Goal: Transaction & Acquisition: Purchase product/service

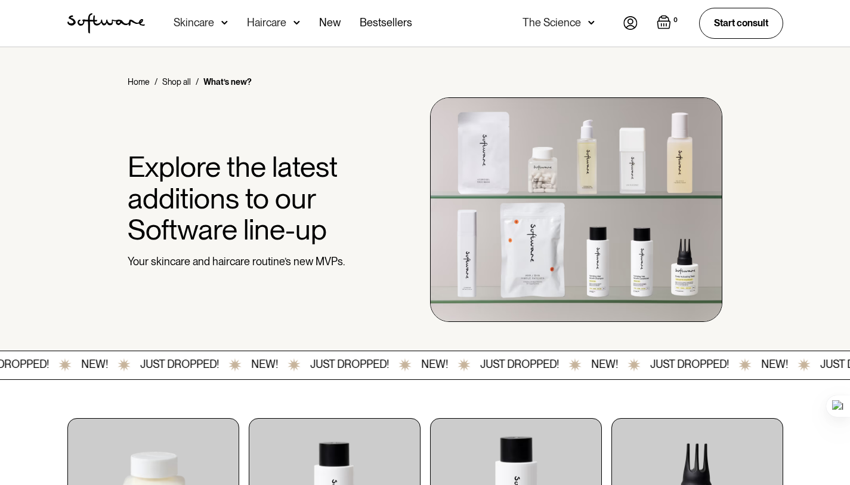
click at [168, 249] on div "Explore the latest additions to our Software line-up Your skincare and haircare…" at bounding box center [244, 209] width 232 height 117
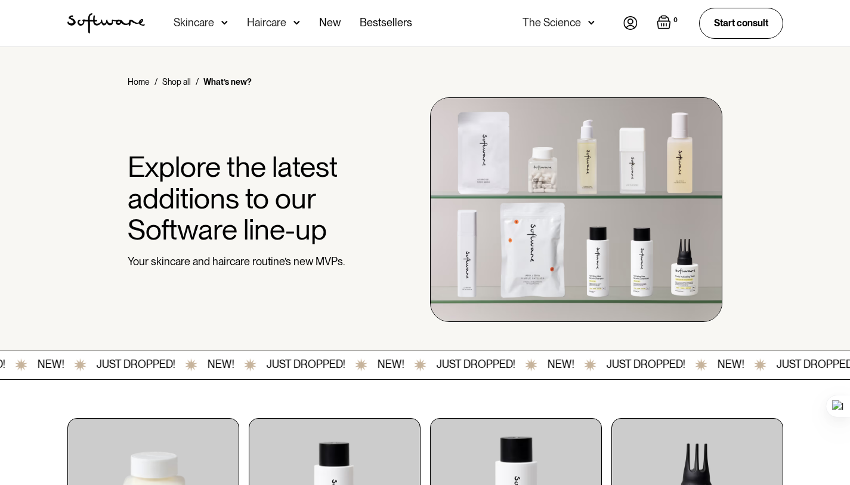
click at [381, 110] on div "Home / Shop all / What’s new? Explore the latest additions to our Software line…" at bounding box center [425, 199] width 745 height 246
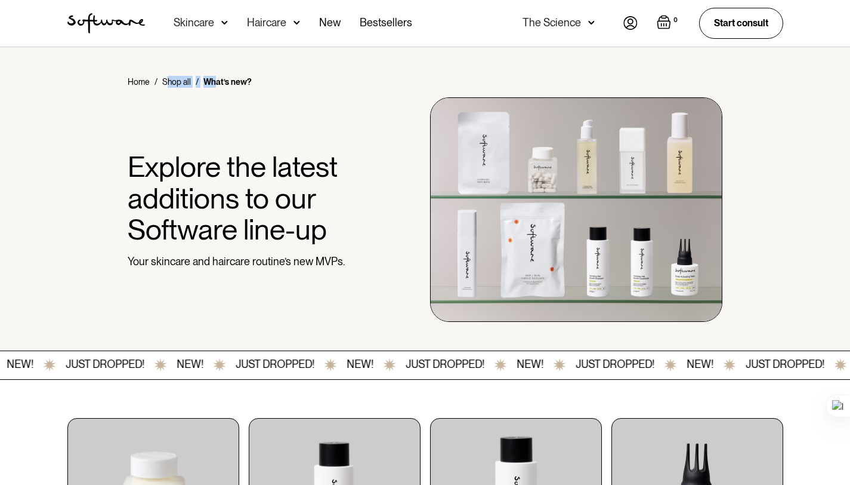
drag, startPoint x: 216, startPoint y: 55, endPoint x: 167, endPoint y: 110, distance: 74.0
click at [167, 110] on div "Home / Shop all / What’s new? Explore the latest additions to our Software line…" at bounding box center [425, 199] width 850 height 304
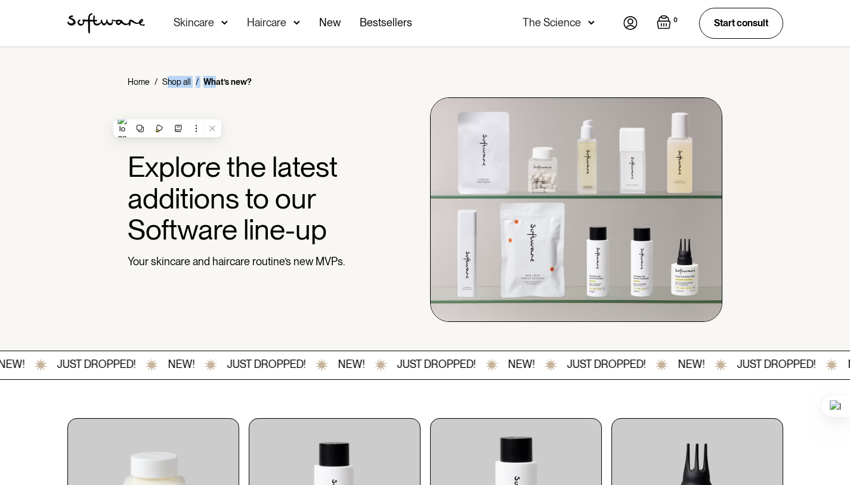
click at [167, 110] on div "Home / Shop all / What’s new? Explore the latest additions to our Software line…" at bounding box center [425, 199] width 745 height 246
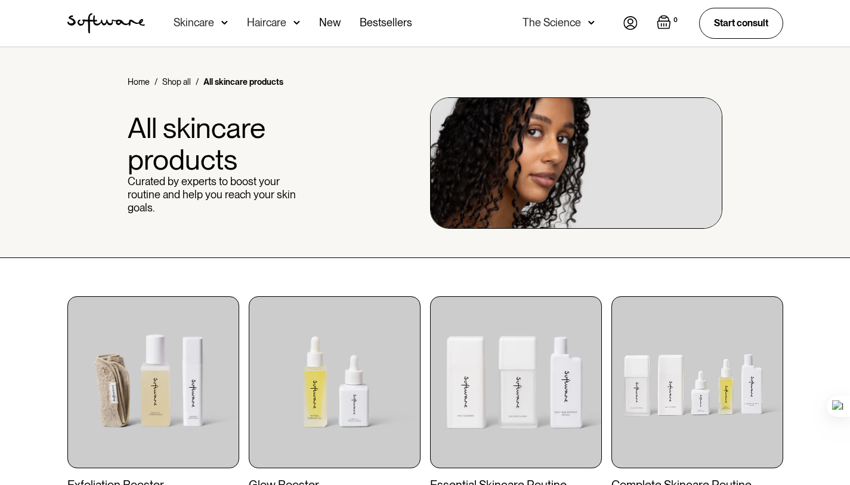
click at [220, 64] on div "Home / Shop all / All skincare products All skincare products Curated by expert…" at bounding box center [425, 152] width 850 height 211
click at [110, 249] on div "Home / Shop all / All skincare products All skincare products Curated by expert…" at bounding box center [425, 152] width 850 height 211
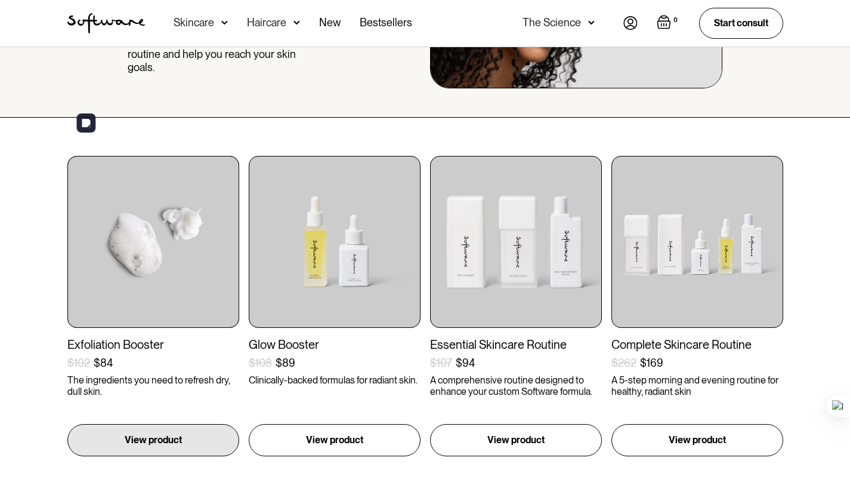
scroll to position [192, 0]
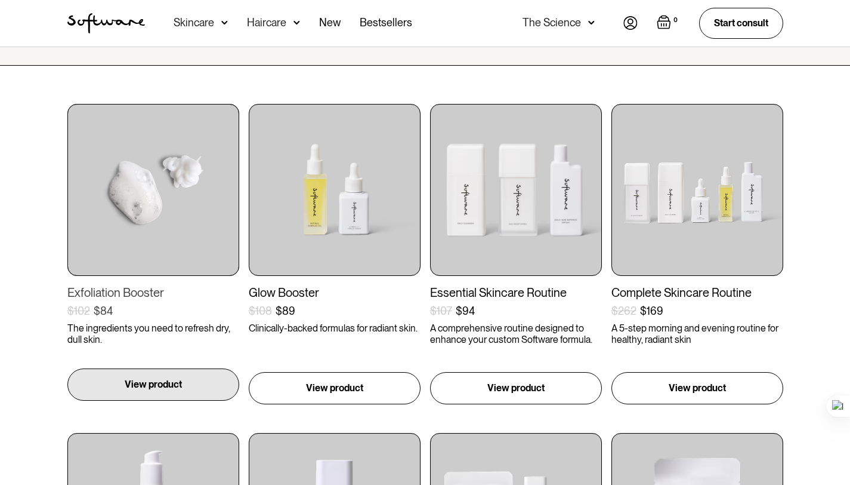
click at [179, 375] on div "View product" at bounding box center [153, 384] width 172 height 32
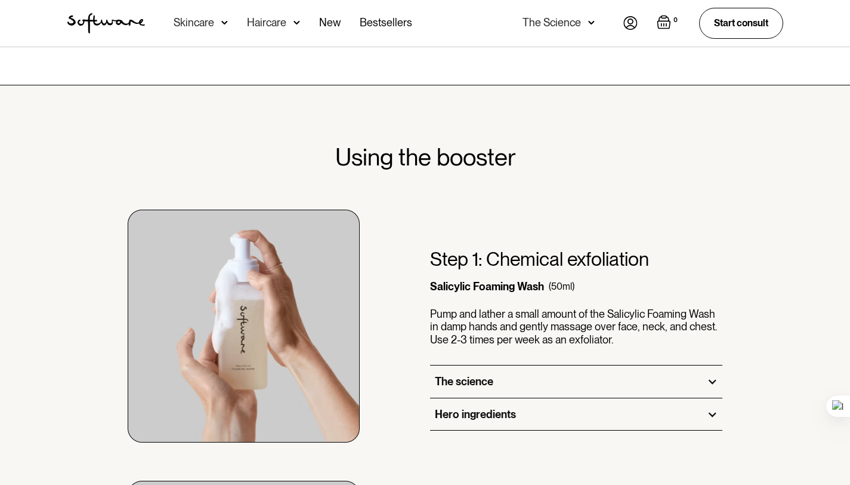
scroll to position [531, 0]
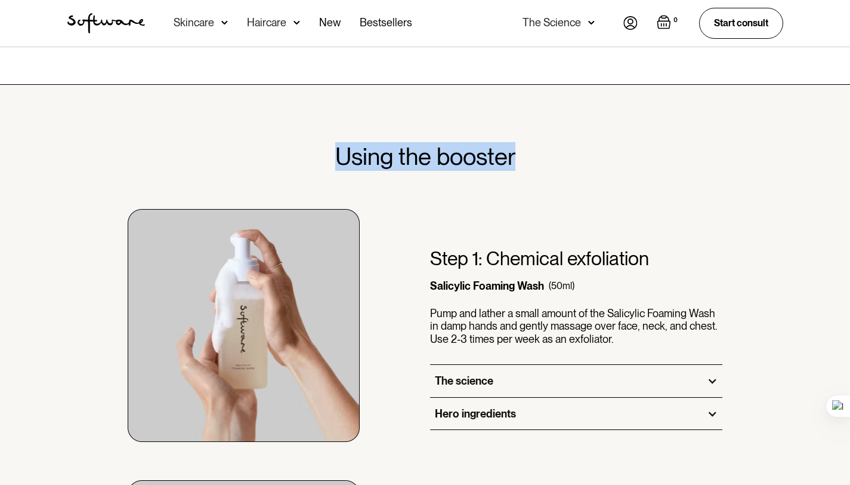
drag, startPoint x: 328, startPoint y: 163, endPoint x: 527, endPoint y: 158, distance: 198.8
click at [527, 158] on div "Using the booster" at bounding box center [425, 156] width 745 height 29
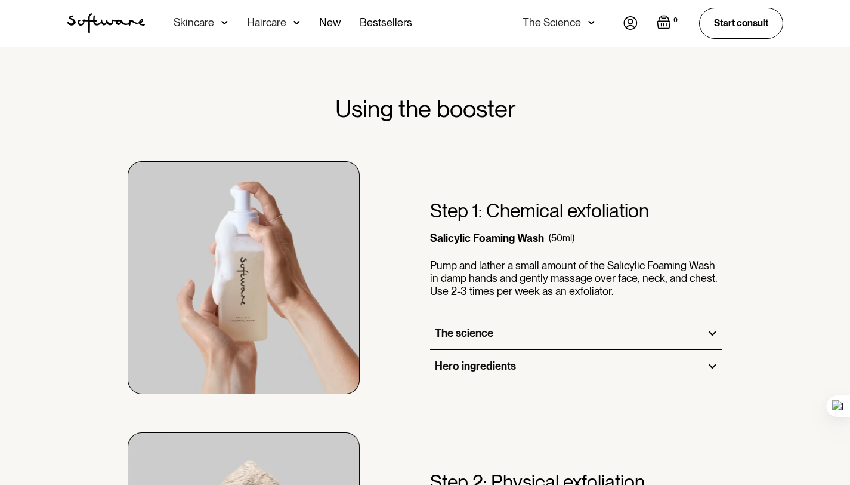
scroll to position [579, 0]
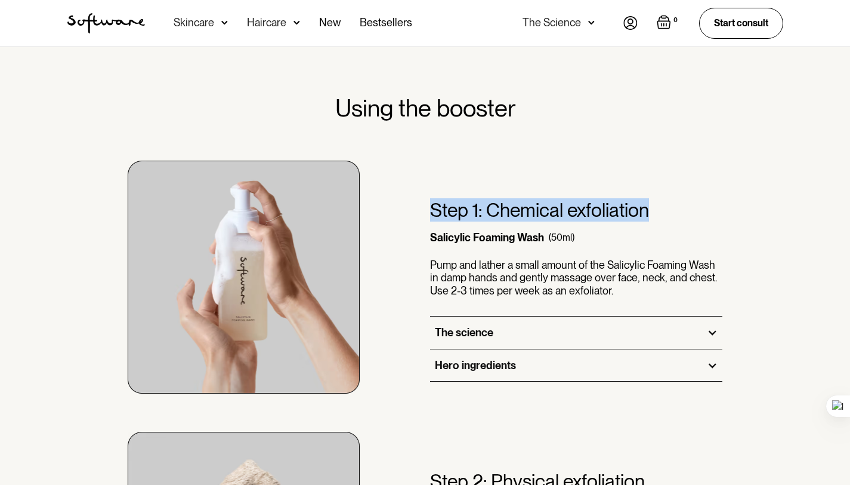
drag, startPoint x: 427, startPoint y: 192, endPoint x: 667, endPoint y: 211, distance: 240.7
click at [667, 211] on div "Step 1: Chemical exfoliation Salicylic Foaming Wash (50ml) Pump and lather a sm…" at bounding box center [425, 257] width 745 height 271
click at [667, 211] on div "Step 1: Chemical exfoliation Salicylic Foaming Wash (50ml) Pump and lather a sm…" at bounding box center [576, 258] width 293 height 118
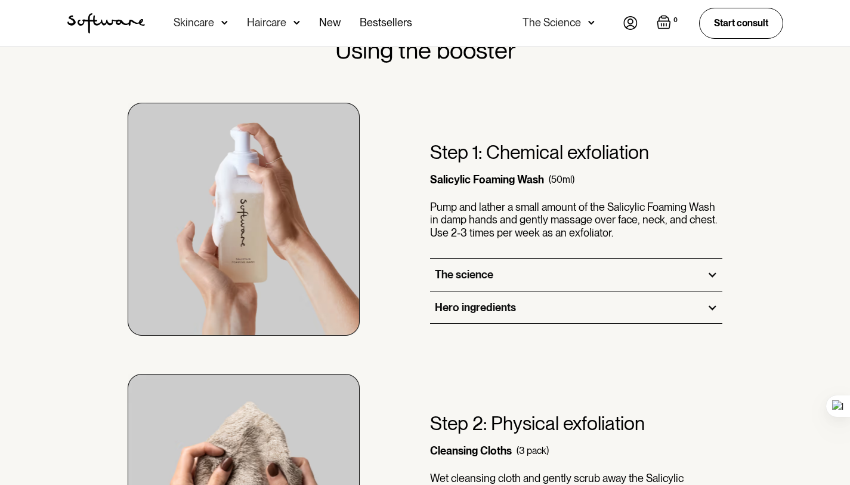
scroll to position [648, 0]
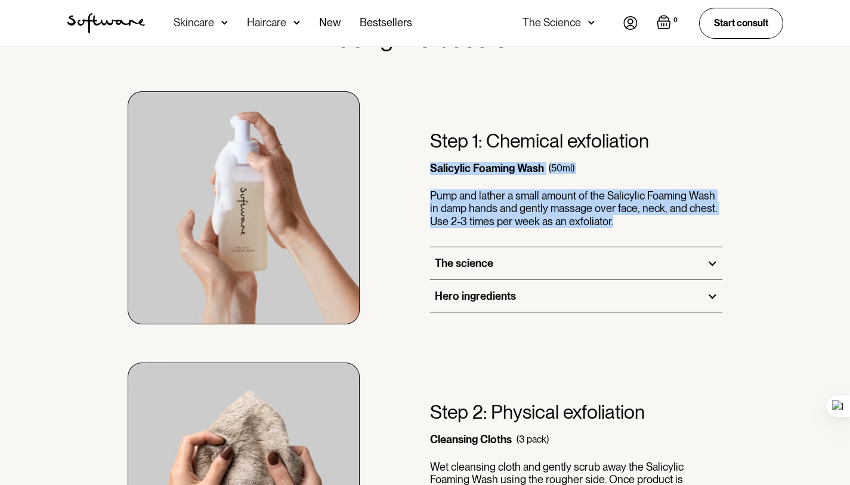
drag, startPoint x: 430, startPoint y: 163, endPoint x: 628, endPoint y: 225, distance: 207.6
click at [628, 225] on div "Step 1: Chemical exfoliation Salicylic Foaming Wash (50ml) Pump and lather a sm…" at bounding box center [576, 188] width 293 height 118
click at [628, 225] on p "Pump and lather a small amount of the Salicylic Foaming Wash in damp hands and …" at bounding box center [576, 208] width 293 height 39
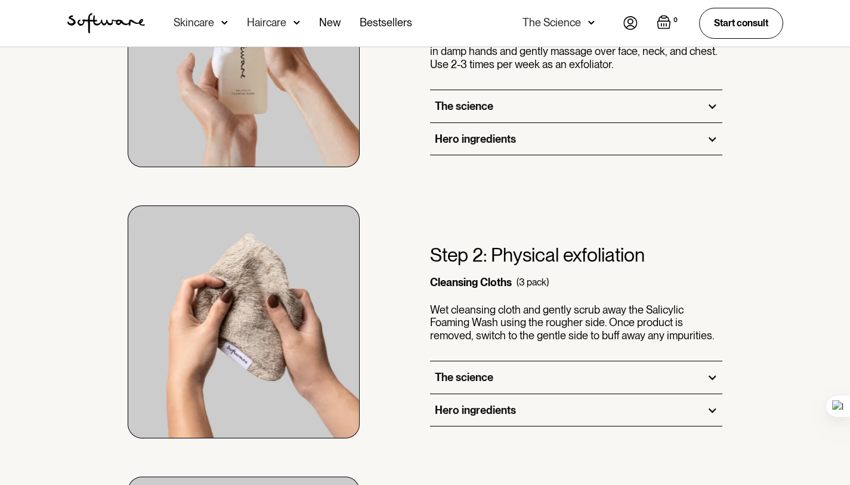
scroll to position [806, 0]
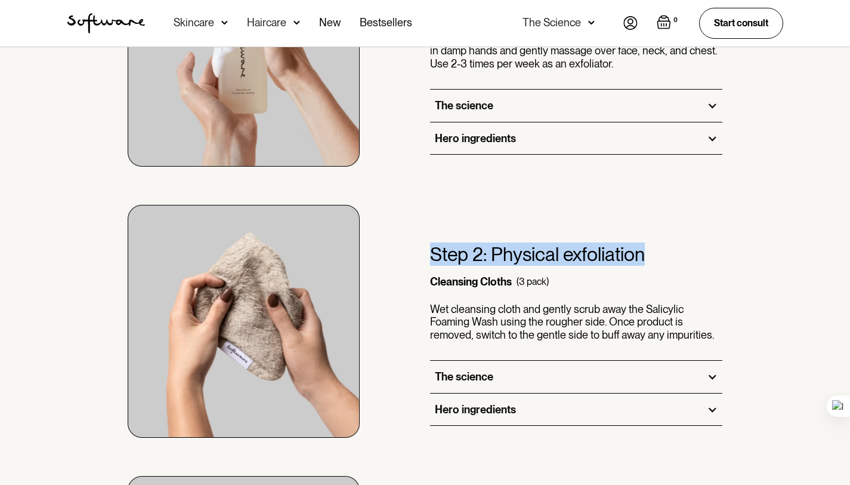
drag, startPoint x: 434, startPoint y: 251, endPoint x: 659, endPoint y: 267, distance: 225.5
click at [659, 267] on div "Step 2: Physical exfoliation Cleansing Cloths (3 pack) Wet cleansing cloth and …" at bounding box center [576, 302] width 293 height 118
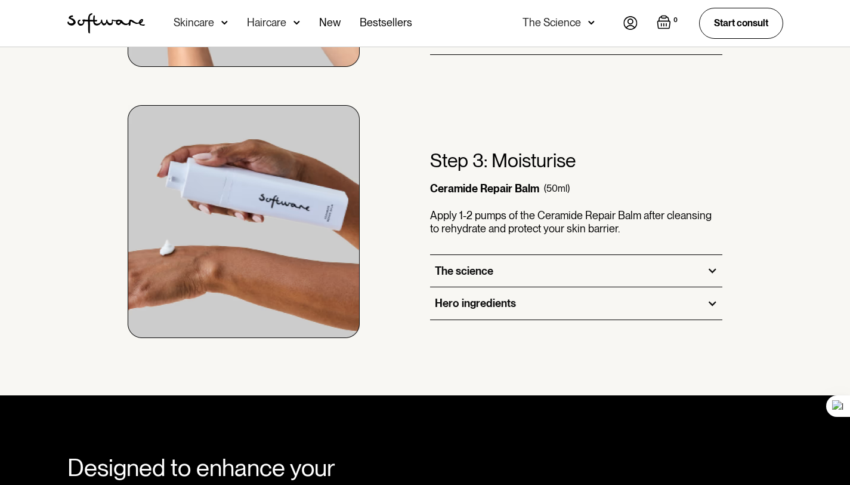
scroll to position [1177, 0]
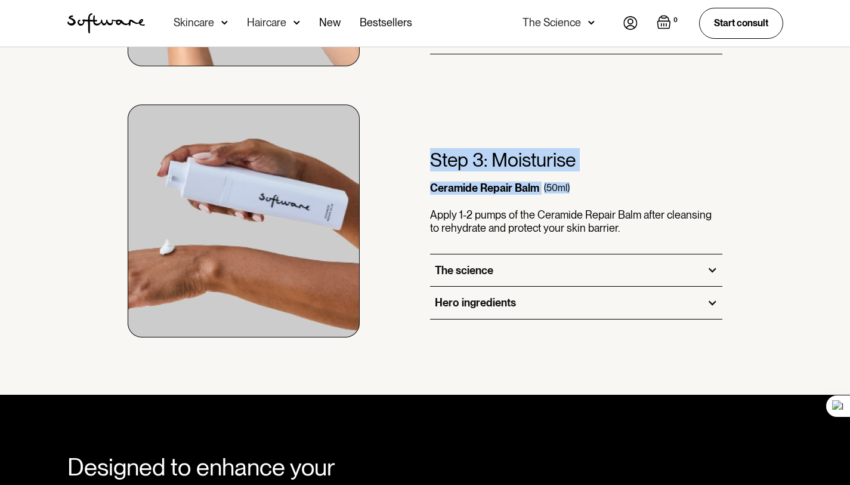
drag, startPoint x: 428, startPoint y: 158, endPoint x: 570, endPoint y: 187, distance: 145.7
click at [570, 187] on div "Step 3: Moisturise Ceramide Repair Balm (50ml) Apply 1-2 pumps of the Ceramide …" at bounding box center [425, 201] width 745 height 271
click at [570, 187] on div "Step 3: Moisturise Ceramide Repair Balm (50ml) Apply 1-2 pumps of the Ceramide …" at bounding box center [576, 201] width 293 height 104
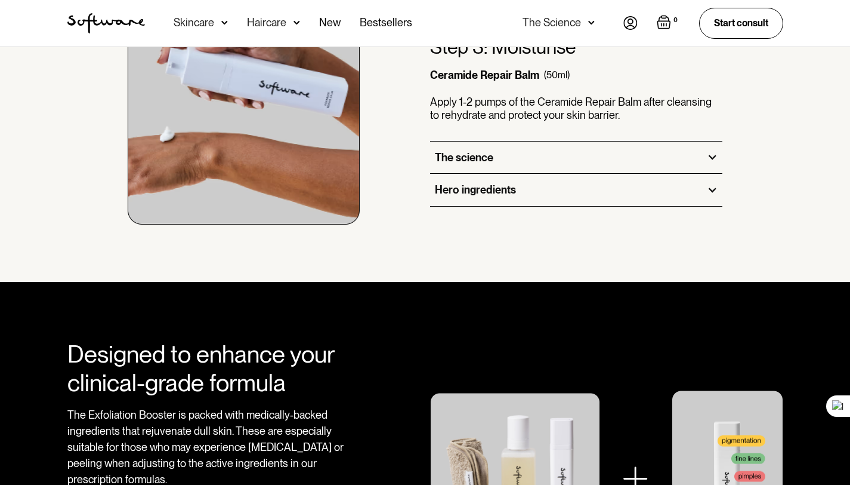
scroll to position [1292, 0]
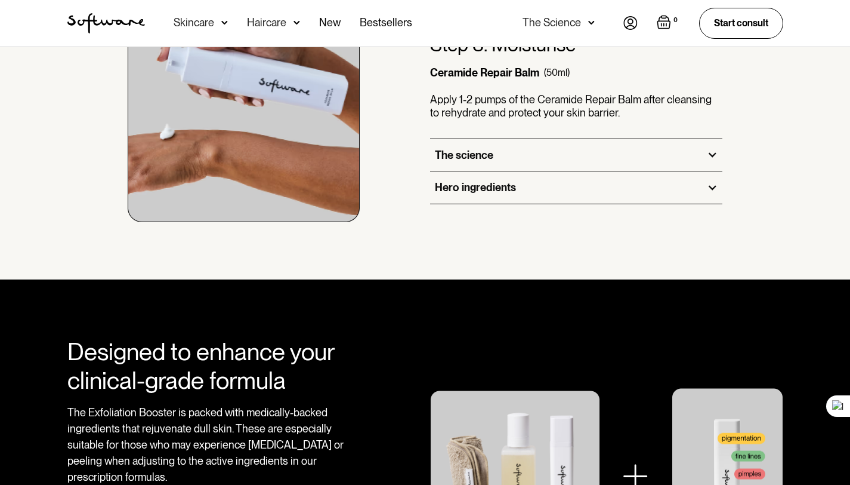
click at [715, 155] on div at bounding box center [712, 154] width 11 height 11
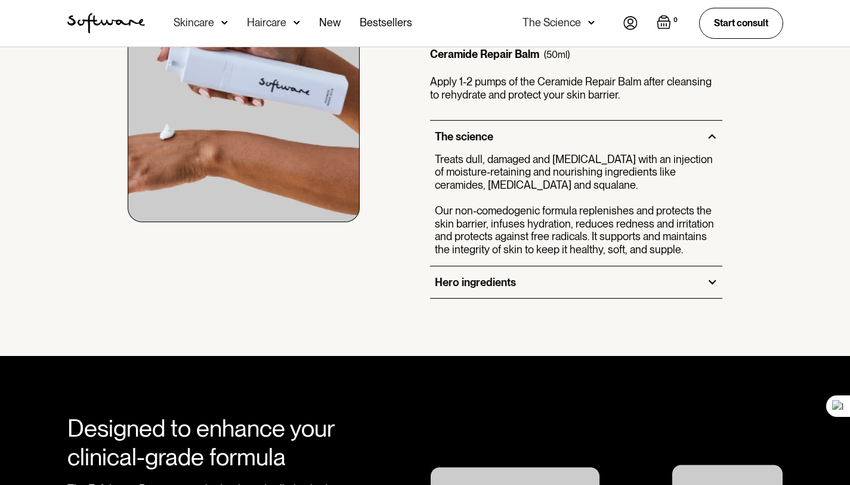
click at [708, 139] on div at bounding box center [712, 136] width 11 height 11
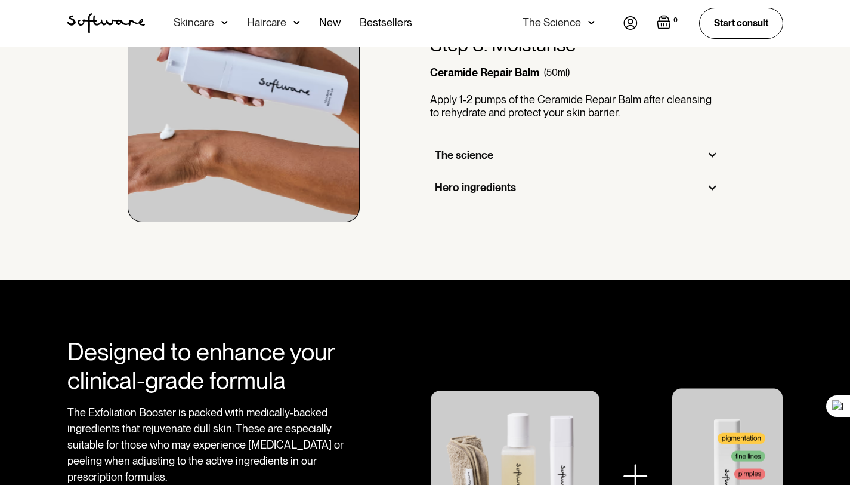
click at [707, 181] on div "Hero ingredients" at bounding box center [576, 187] width 293 height 32
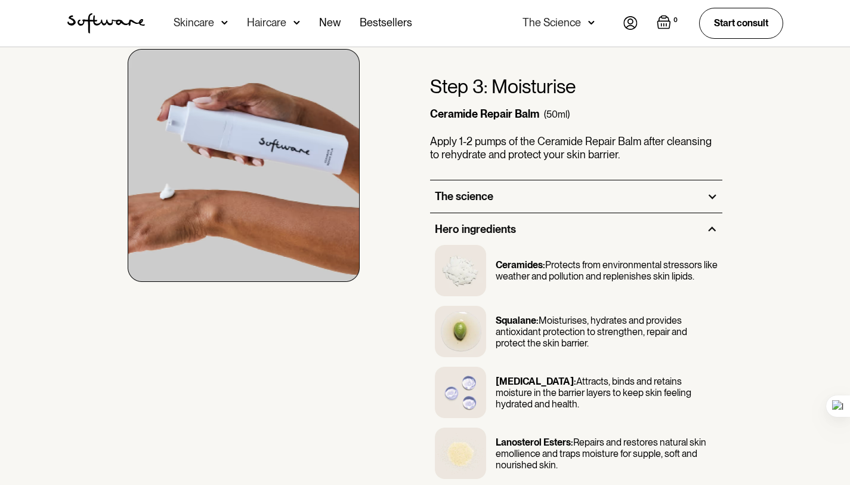
scroll to position [1232, 0]
click at [709, 228] on div at bounding box center [712, 229] width 11 height 11
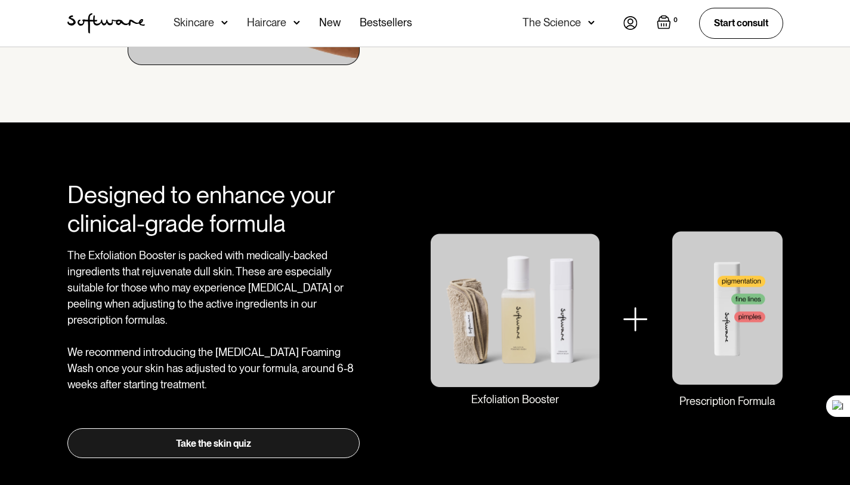
scroll to position [1449, 0]
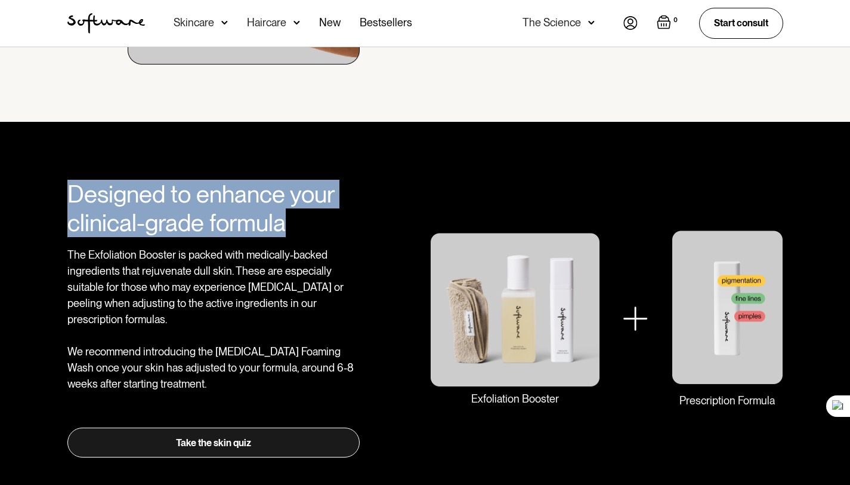
drag, startPoint x: 63, startPoint y: 188, endPoint x: 285, endPoint y: 223, distance: 225.4
click at [285, 223] on div "Designed to enhance your clinical-grade formula The Exfoliation Booster is pack…" at bounding box center [425, 318] width 745 height 277
click at [285, 223] on h2 "Designed to enhance your clinical-grade formula" at bounding box center [213, 208] width 293 height 57
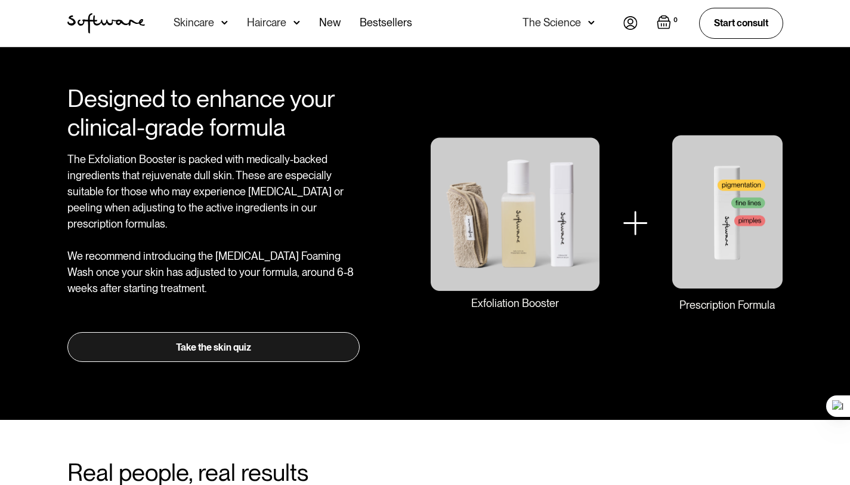
scroll to position [1547, 0]
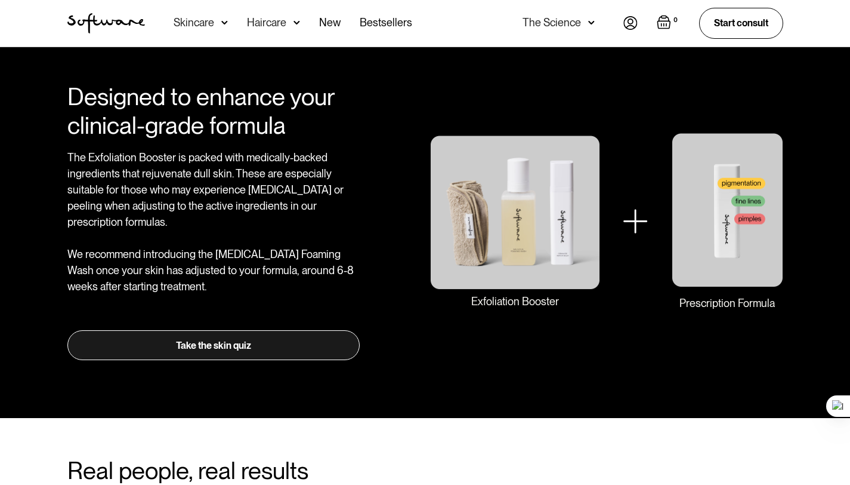
click at [171, 330] on link "Take the skin quiz" at bounding box center [213, 345] width 293 height 30
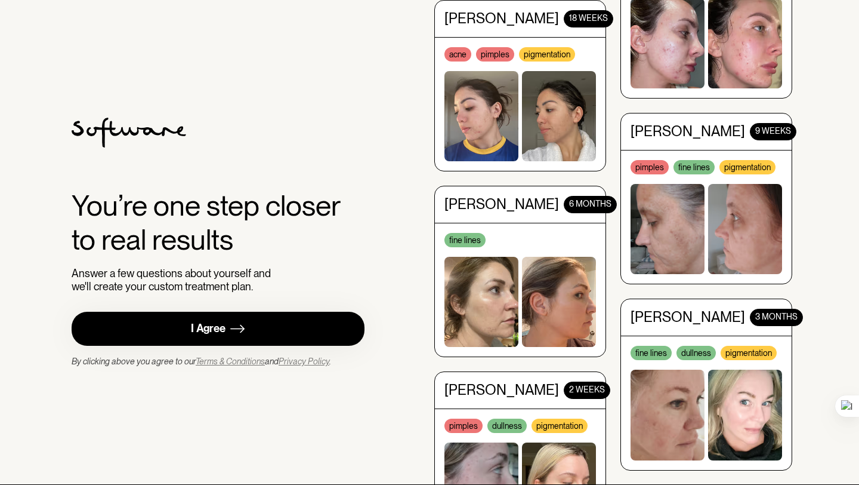
click at [312, 315] on link "I Agree" at bounding box center [218, 329] width 293 height 34
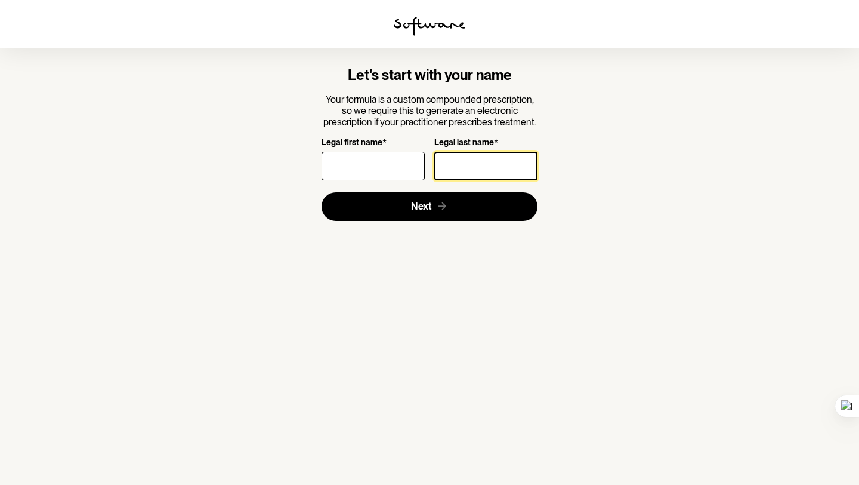
click at [456, 164] on input "Legal last name *" at bounding box center [485, 166] width 103 height 29
click at [430, 24] on img at bounding box center [430, 26] width 72 height 19
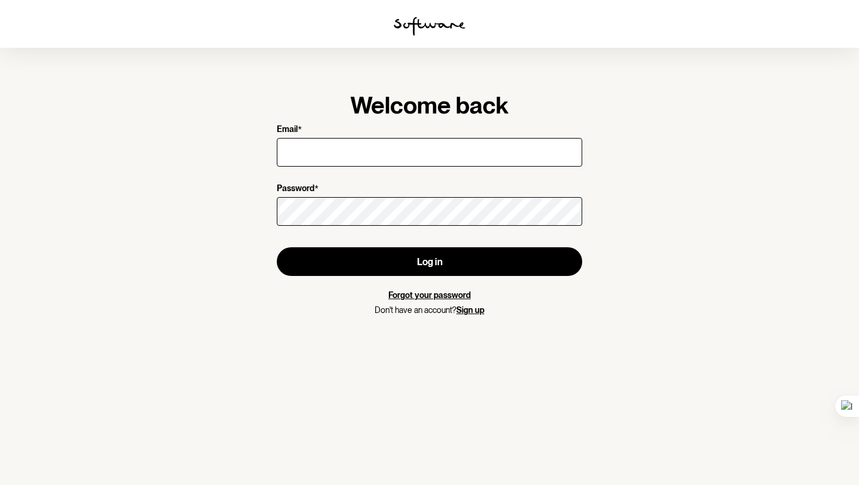
click at [437, 21] on img at bounding box center [430, 26] width 72 height 19
